Goal: Find specific page/section: Find specific page/section

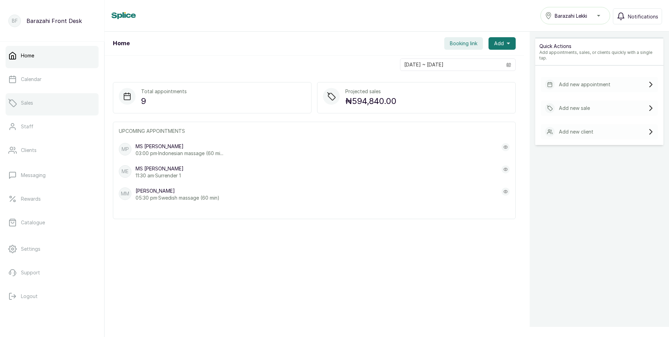
click at [51, 105] on link "Sales" at bounding box center [52, 103] width 93 height 20
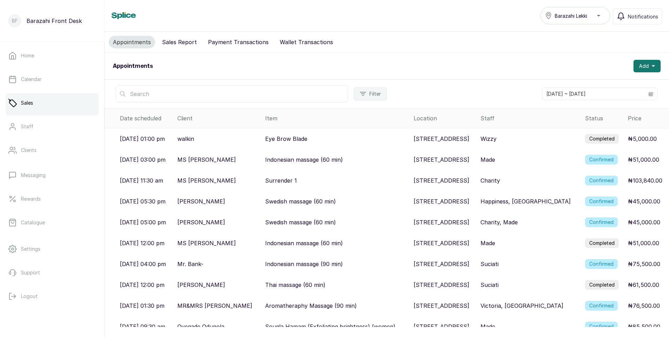
click at [180, 43] on button "Sales Report" at bounding box center [179, 42] width 43 height 13
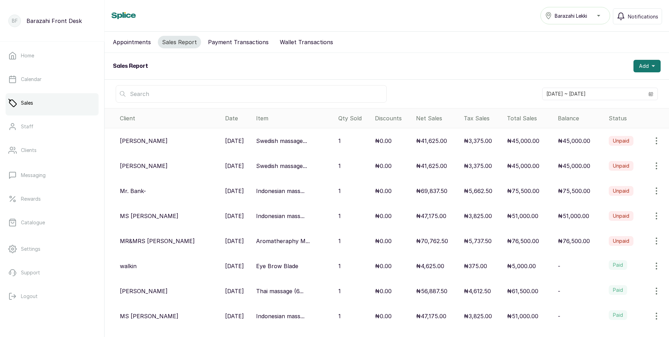
click at [233, 42] on button "Payment Transactions" at bounding box center [238, 42] width 69 height 13
